Goal: Information Seeking & Learning: Understand process/instructions

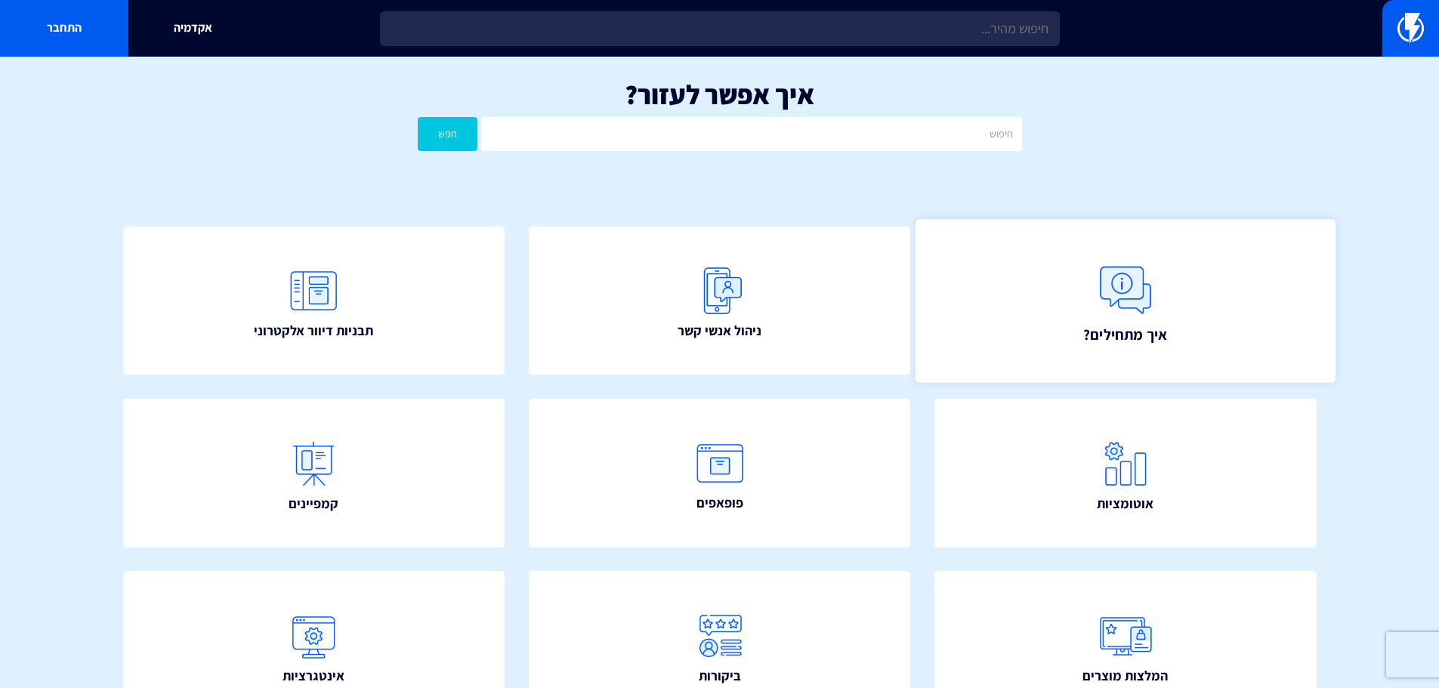
click at [1245, 372] on link "איך מתחילים?" at bounding box center [1125, 300] width 420 height 163
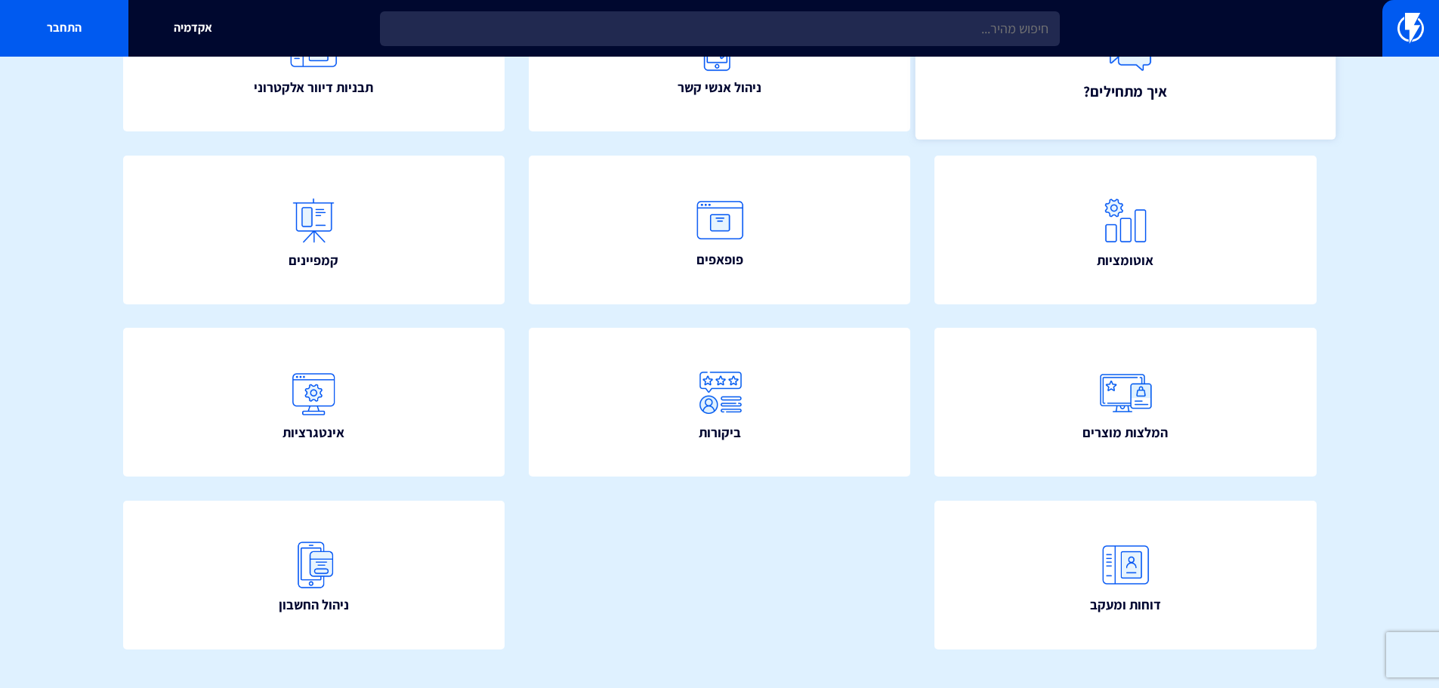
scroll to position [273, 0]
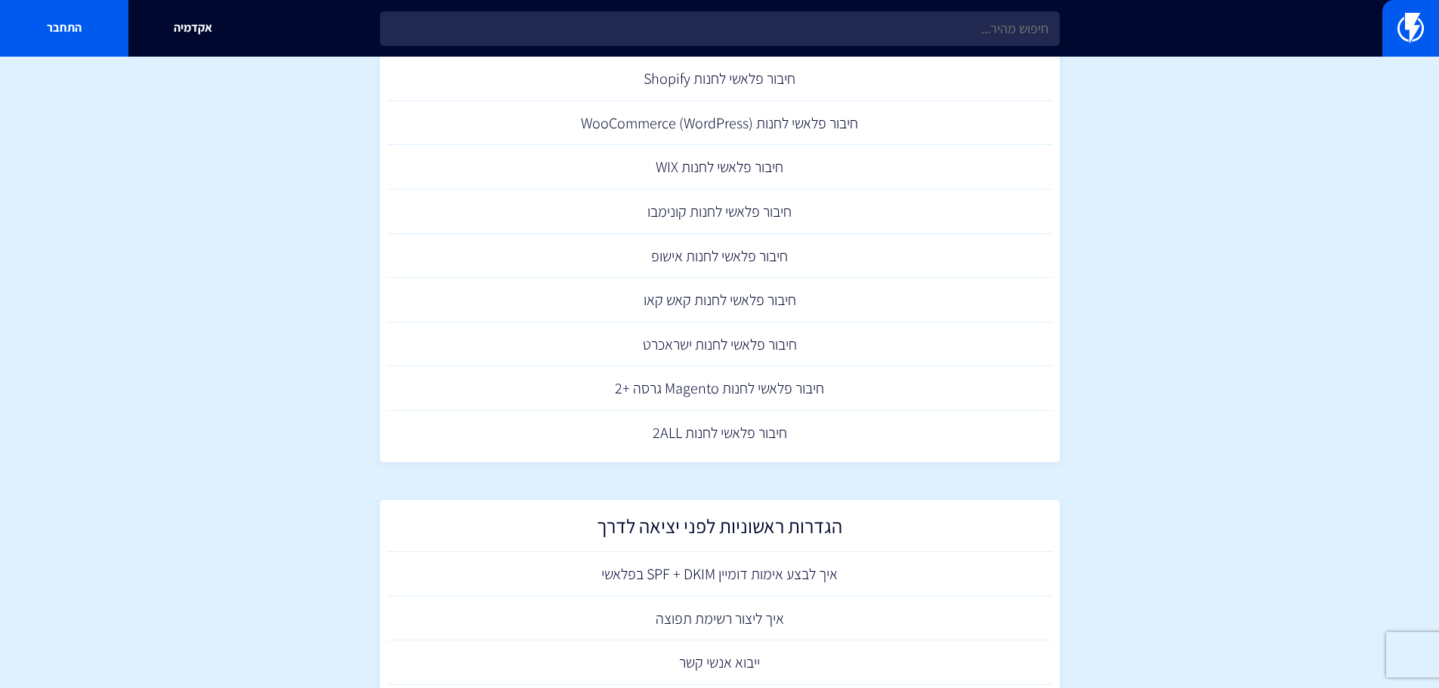
scroll to position [302, 0]
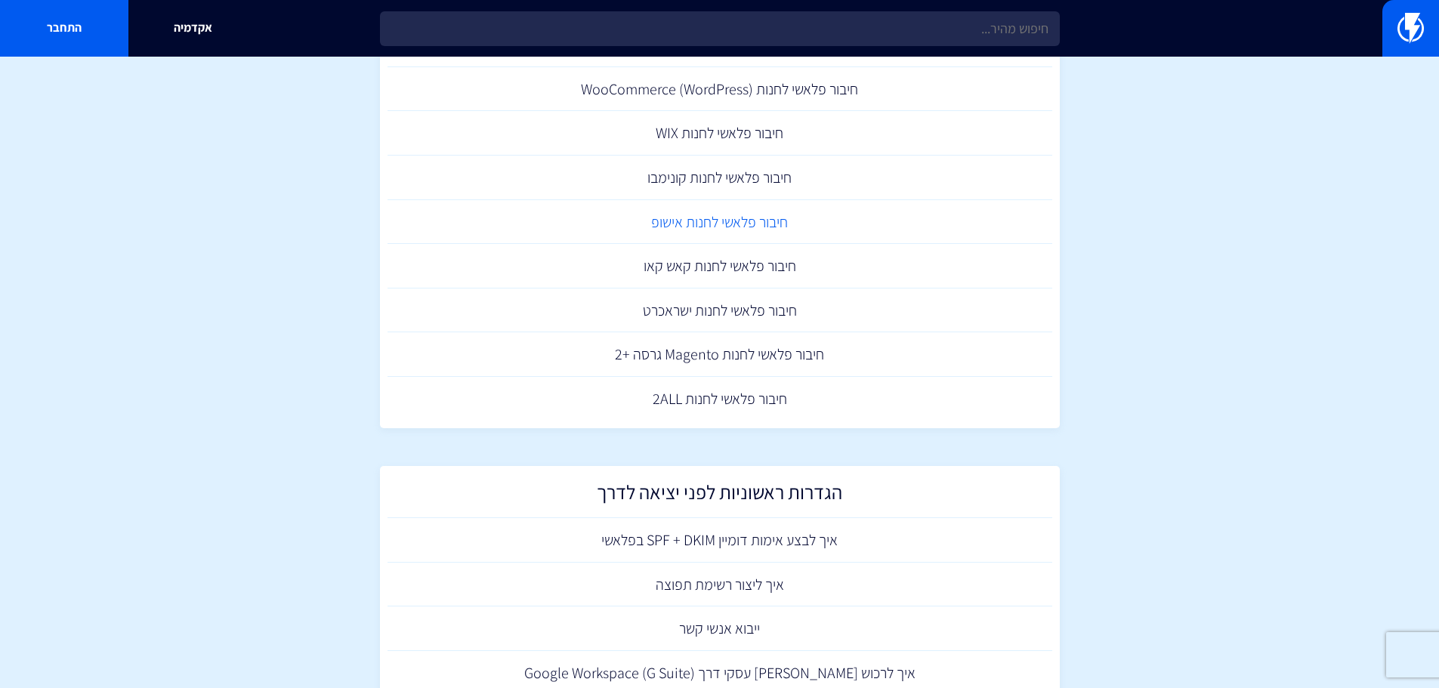
click at [784, 214] on link "חיבור פלאשי לחנות אישופ" at bounding box center [719, 222] width 665 height 45
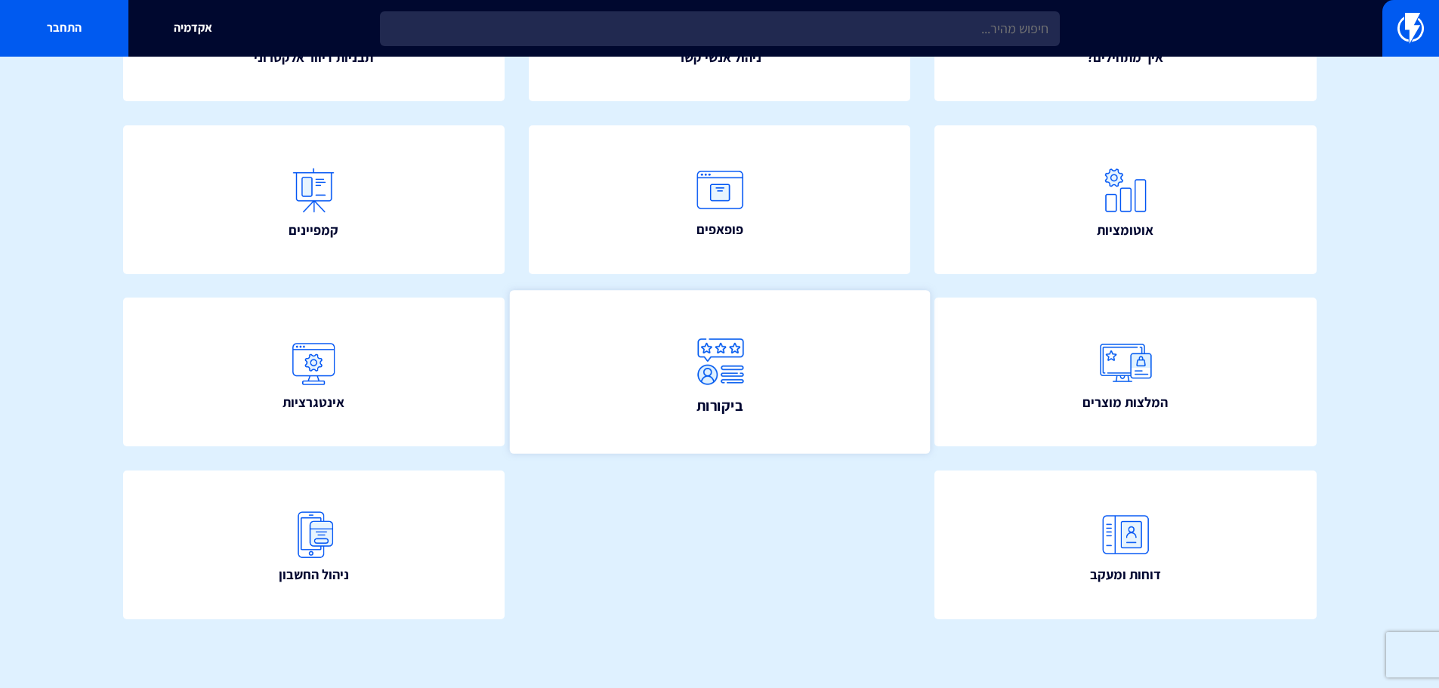
click at [847, 417] on link "ביקורות" at bounding box center [719, 372] width 420 height 163
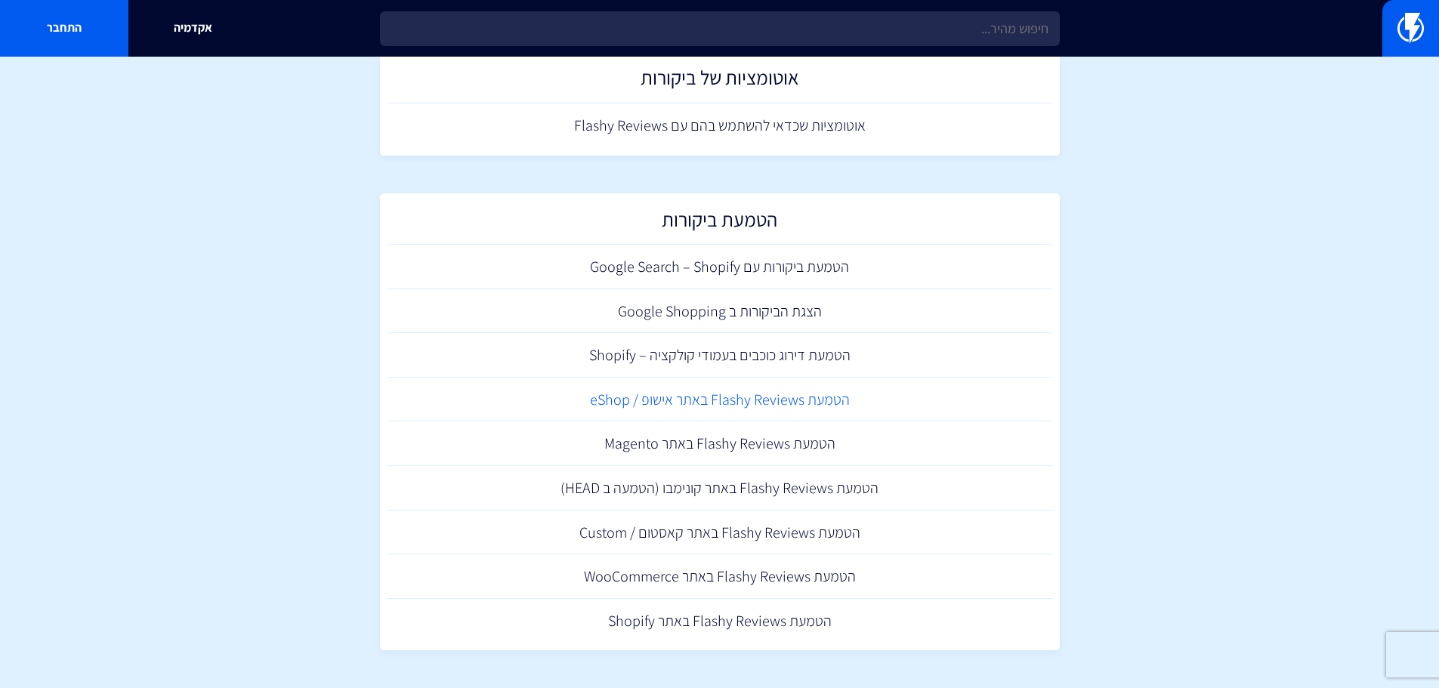
click at [794, 400] on link "הטמעת Flashy Reviews באתר אישופ / eShop" at bounding box center [719, 400] width 665 height 45
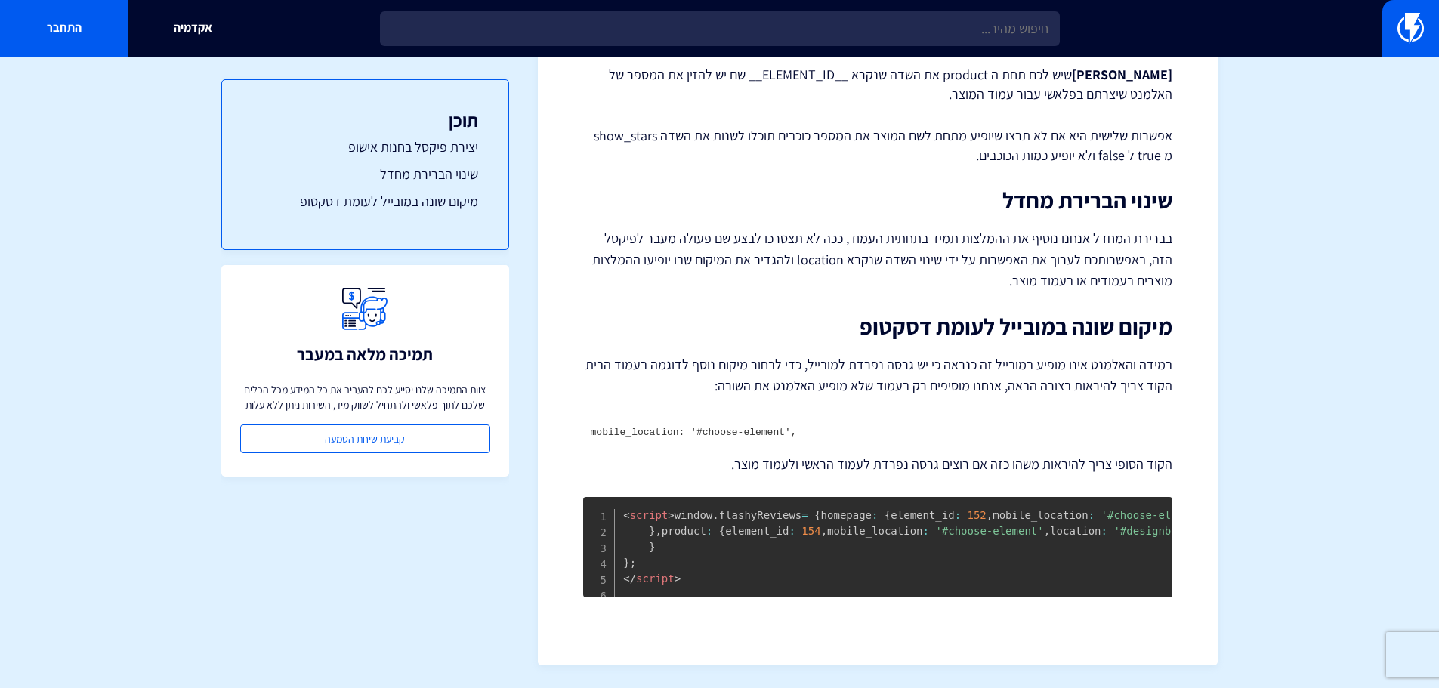
click at [921, 455] on p "הקוד הסופי צריך להיראות משהו כזה אם רוצים גרסה נפרדת לעמוד הראשי ולעמוד מוצר." at bounding box center [877, 465] width 589 height 20
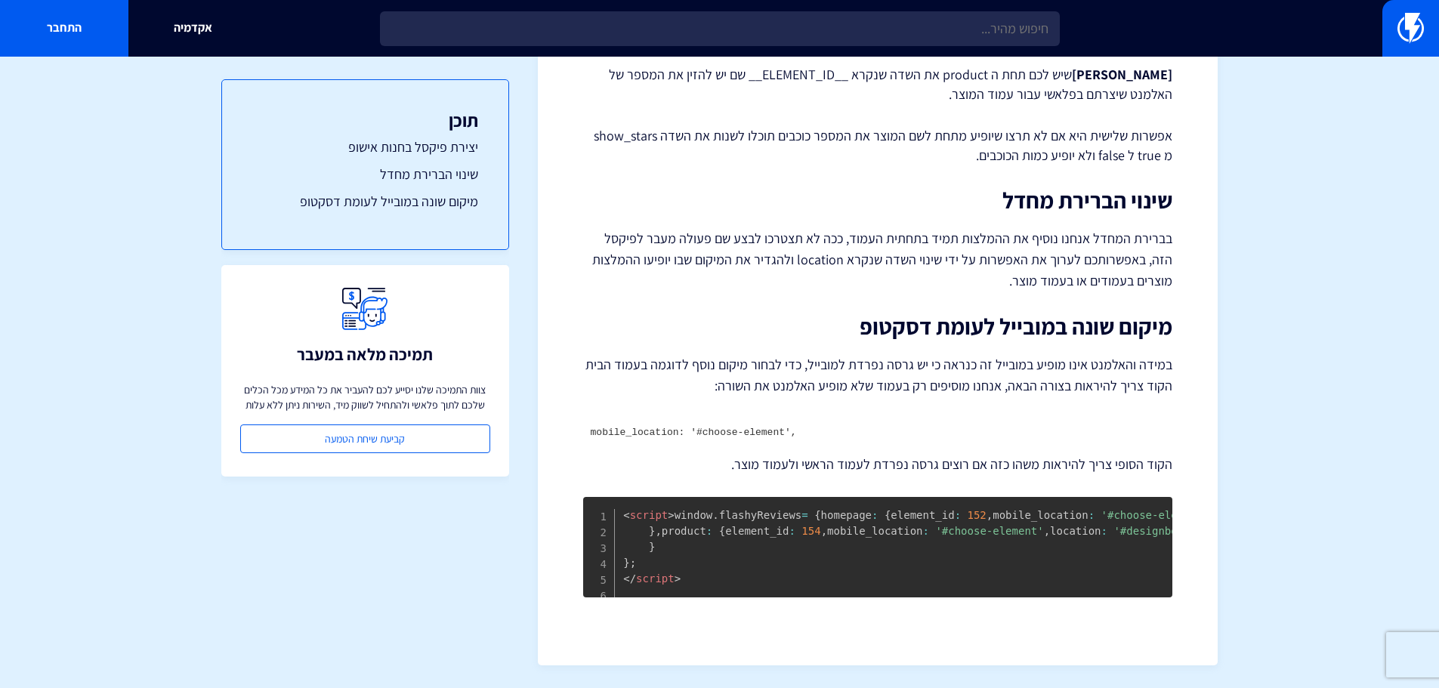
scroll to position [1190, 0]
